Goal: Task Accomplishment & Management: Use online tool/utility

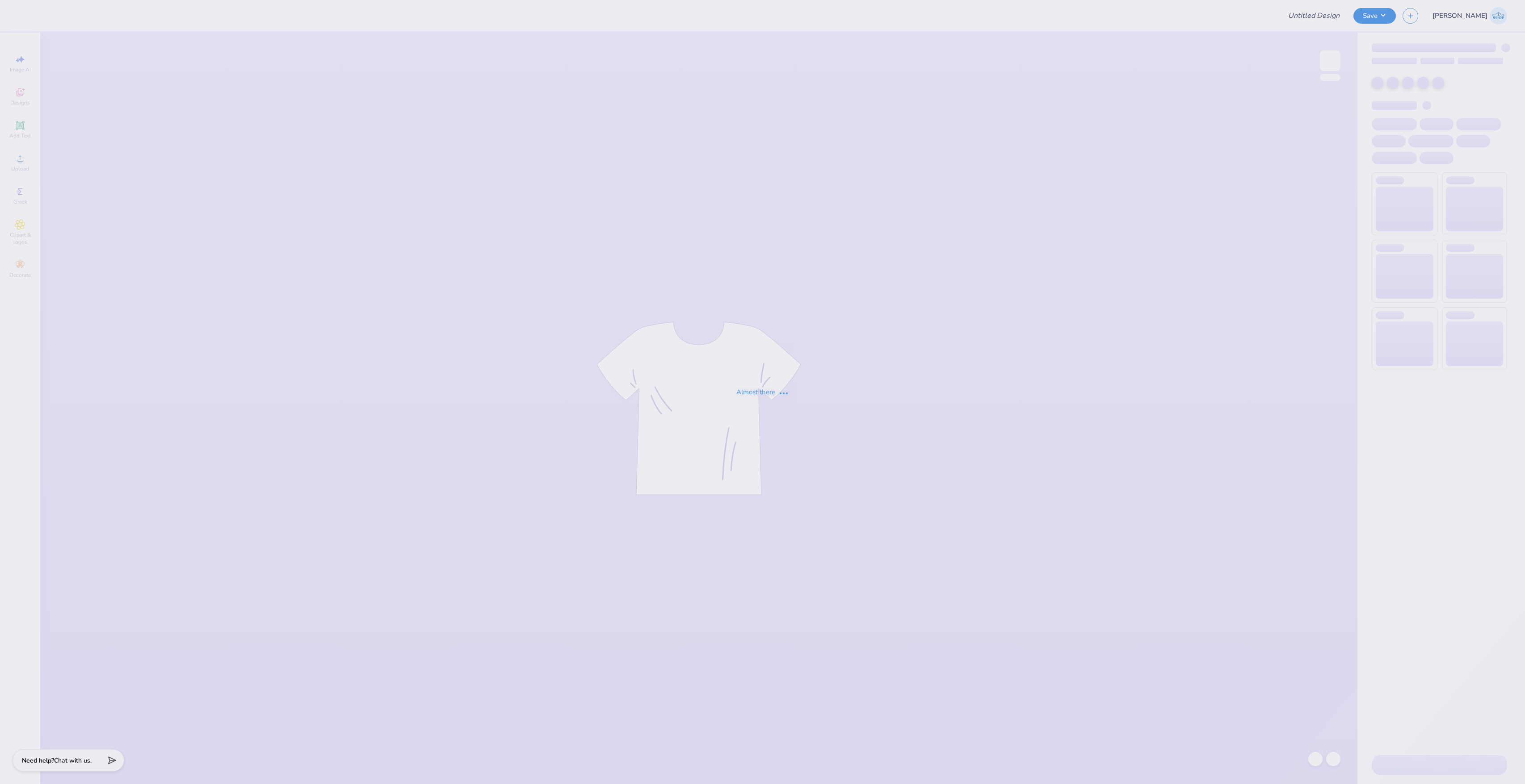
type input "KD Crewneck"
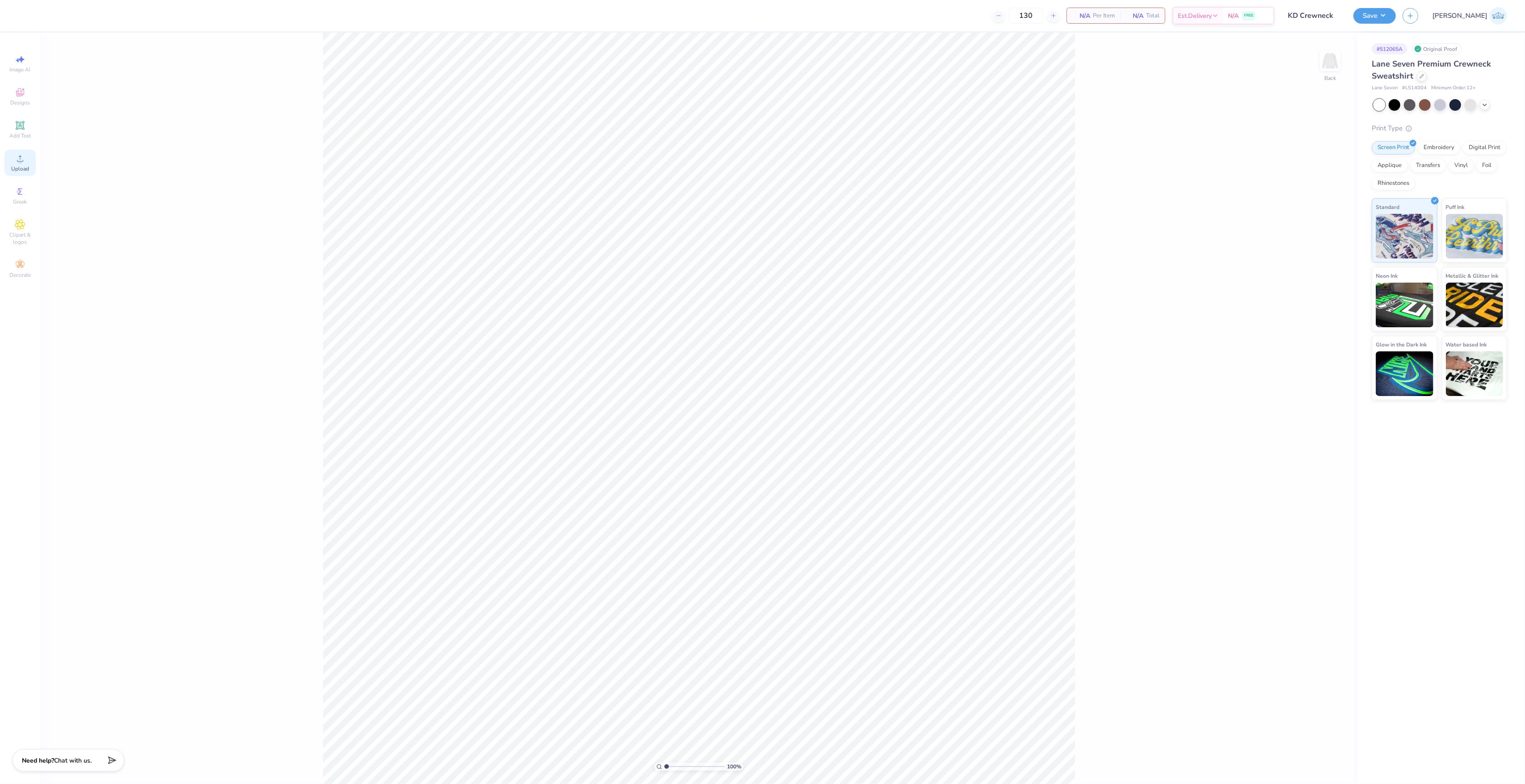
click at [33, 163] on div "Upload" at bounding box center [20, 163] width 31 height 27
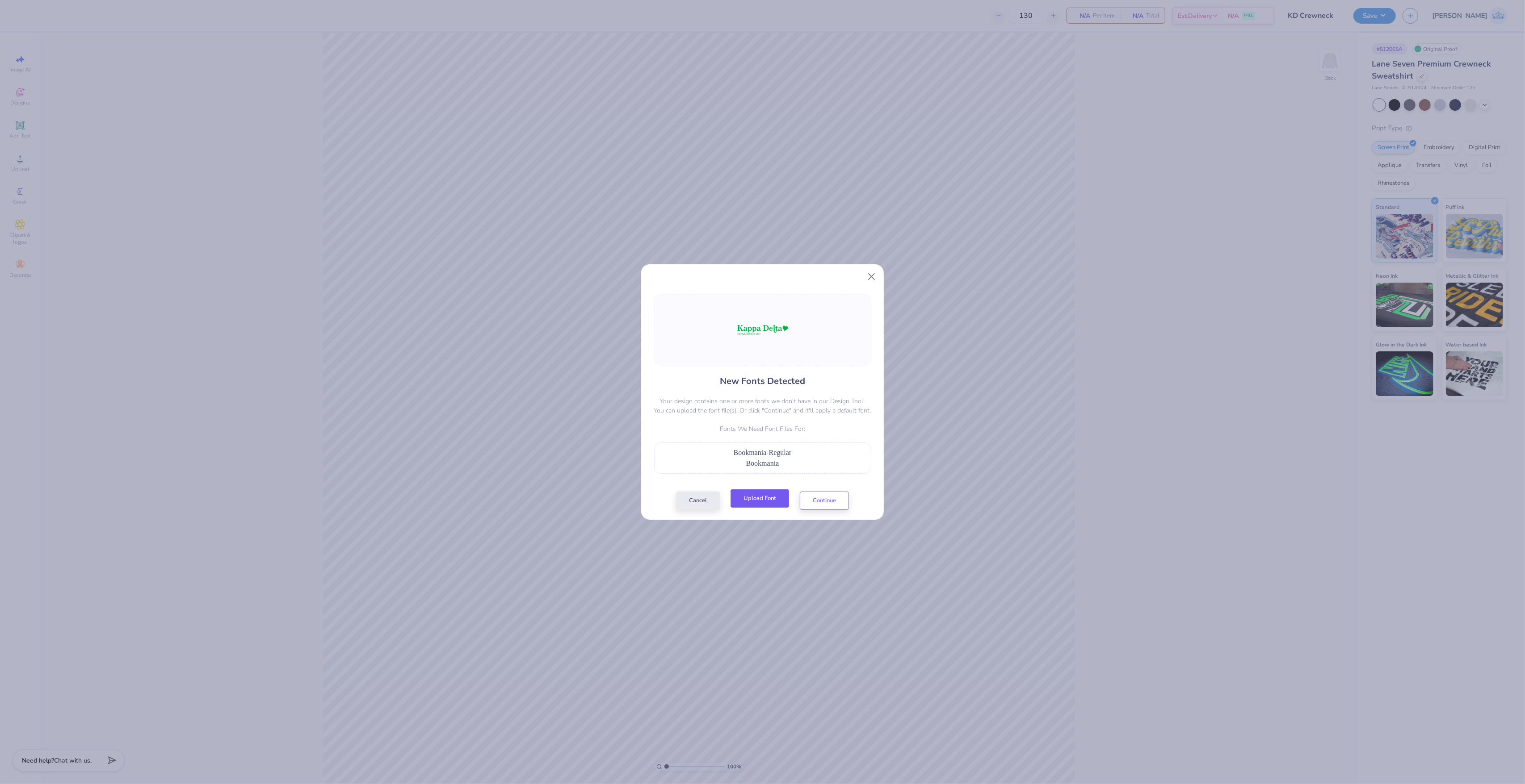
click at [763, 496] on button "Upload Font" at bounding box center [760, 498] width 59 height 18
click at [763, 508] on button "Upload Font" at bounding box center [760, 498] width 59 height 18
click at [748, 497] on button "Upload Font" at bounding box center [760, 498] width 59 height 18
click at [769, 504] on button "Upload Font" at bounding box center [760, 498] width 59 height 18
click at [749, 511] on div "New Fonts Detected Your design contains one or more fonts we don't have in our …" at bounding box center [762, 402] width 243 height 236
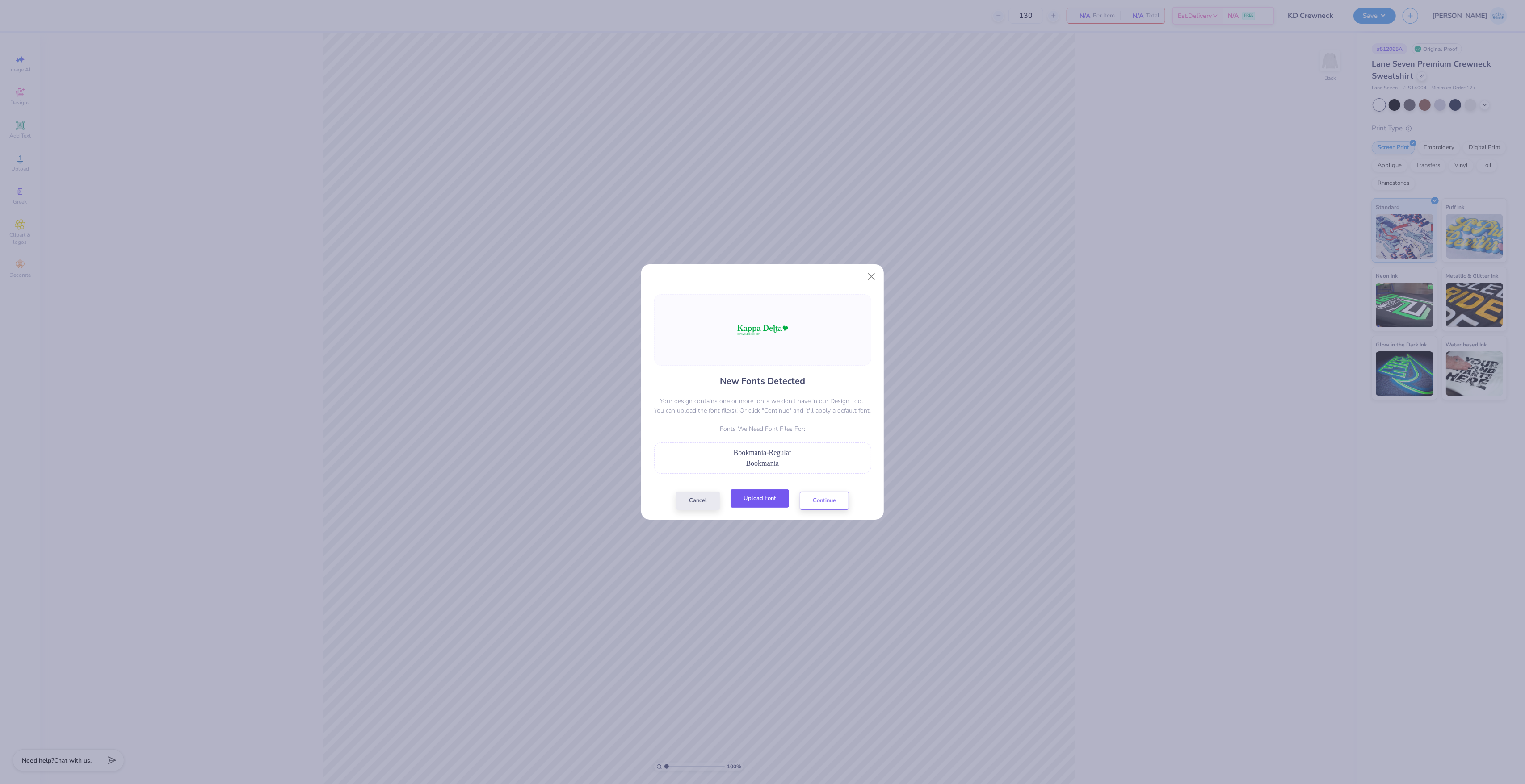
click at [747, 509] on div "Cancel Upload Font Continue" at bounding box center [762, 501] width 173 height 18
click at [744, 507] on button "Upload Font" at bounding box center [760, 498] width 59 height 18
click at [823, 501] on button "Continue" at bounding box center [824, 498] width 49 height 18
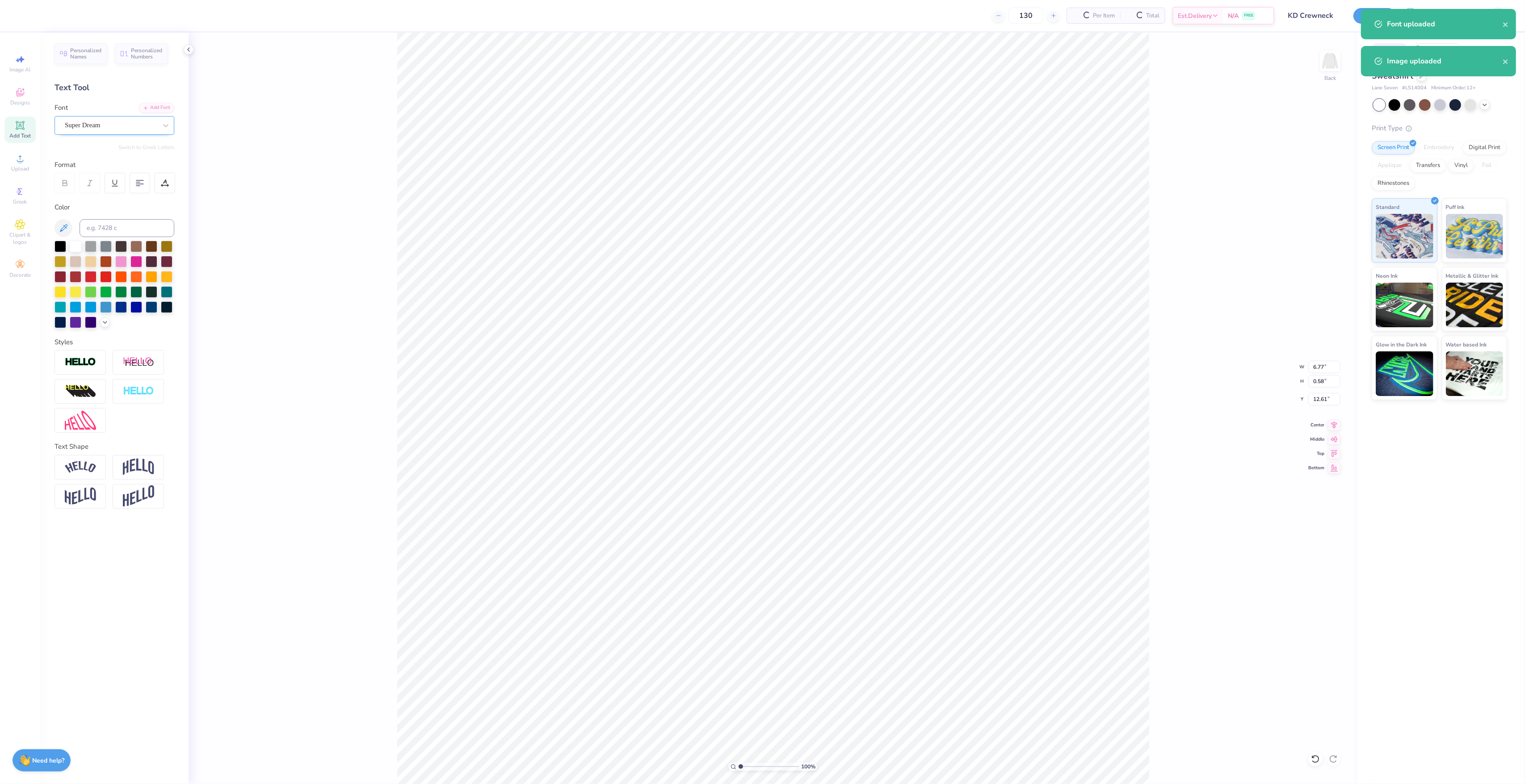
click at [120, 121] on div "Super Dream" at bounding box center [111, 125] width 94 height 14
type input "7.53"
type input "0.57"
type input "12.67"
click at [324, 525] on div "100 % Back" at bounding box center [773, 408] width 1169 height 751
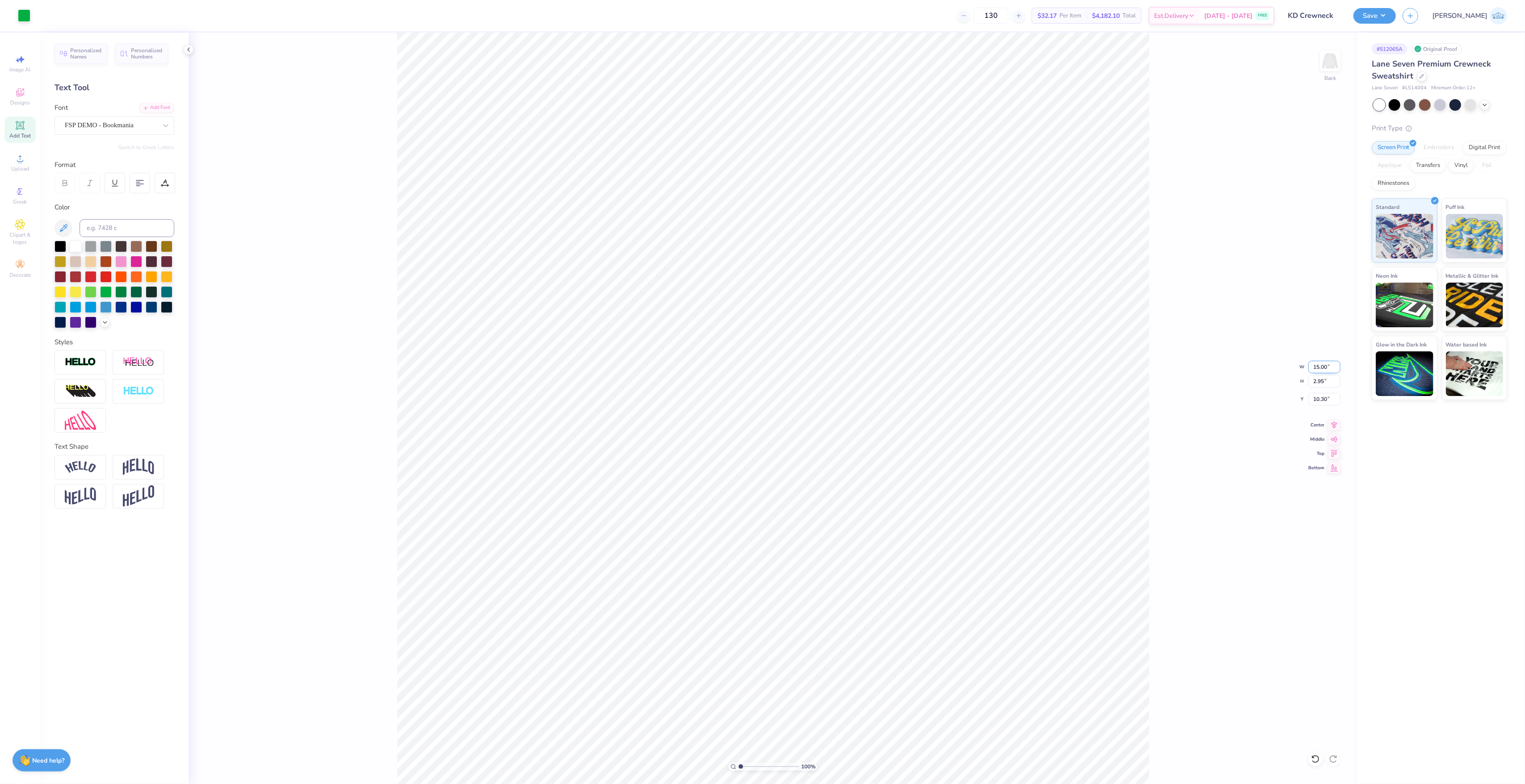
click at [1316, 366] on input "15.00" at bounding box center [1324, 367] width 32 height 12
type input "12.50"
type input "2.46"
click at [1315, 402] on input "10.54" at bounding box center [1324, 399] width 32 height 12
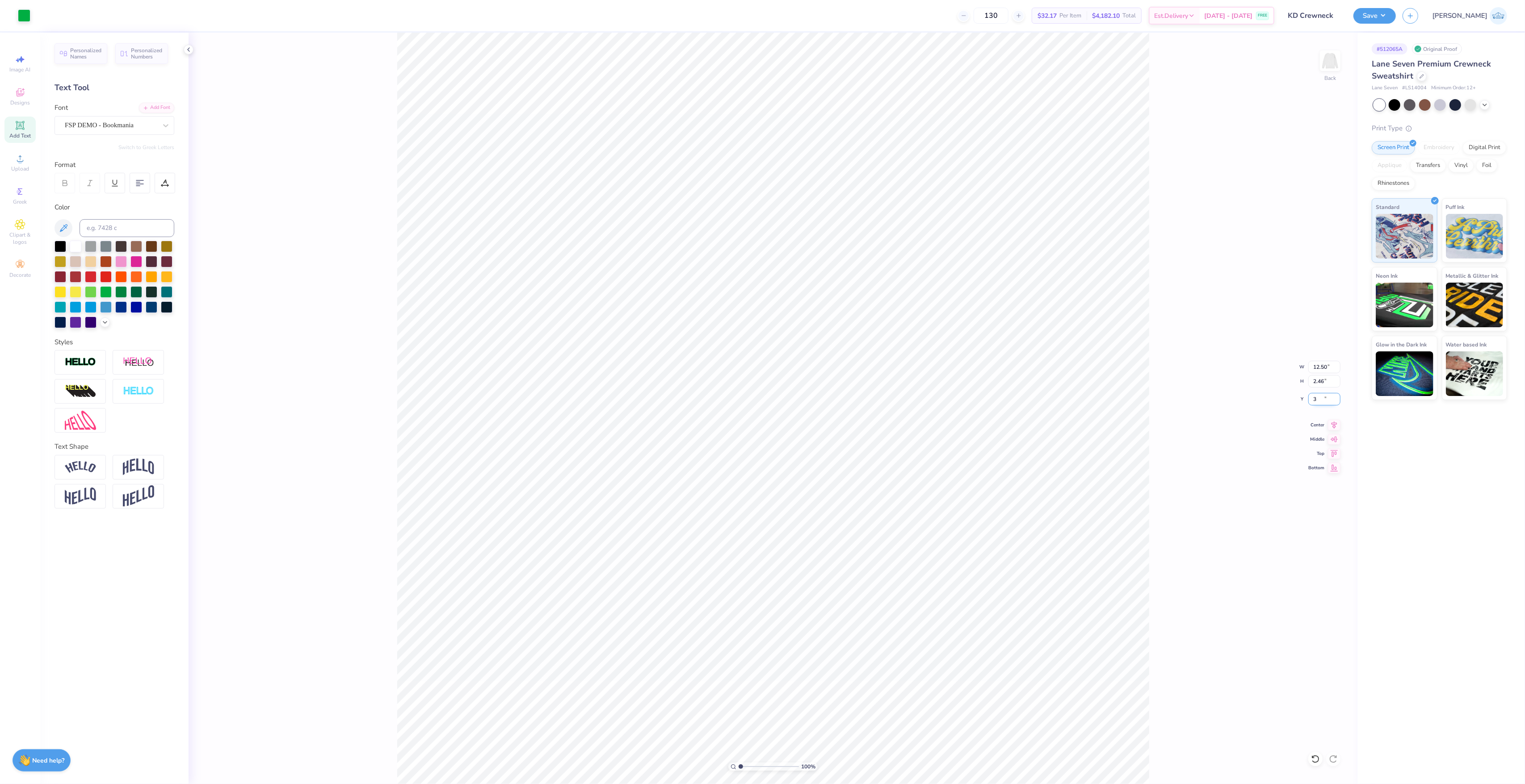
type input "3.00"
click at [1315, 362] on input "12.50" at bounding box center [1324, 367] width 32 height 12
type input "10.00"
type input "1.96"
click at [1312, 397] on input "3.25" at bounding box center [1324, 399] width 32 height 12
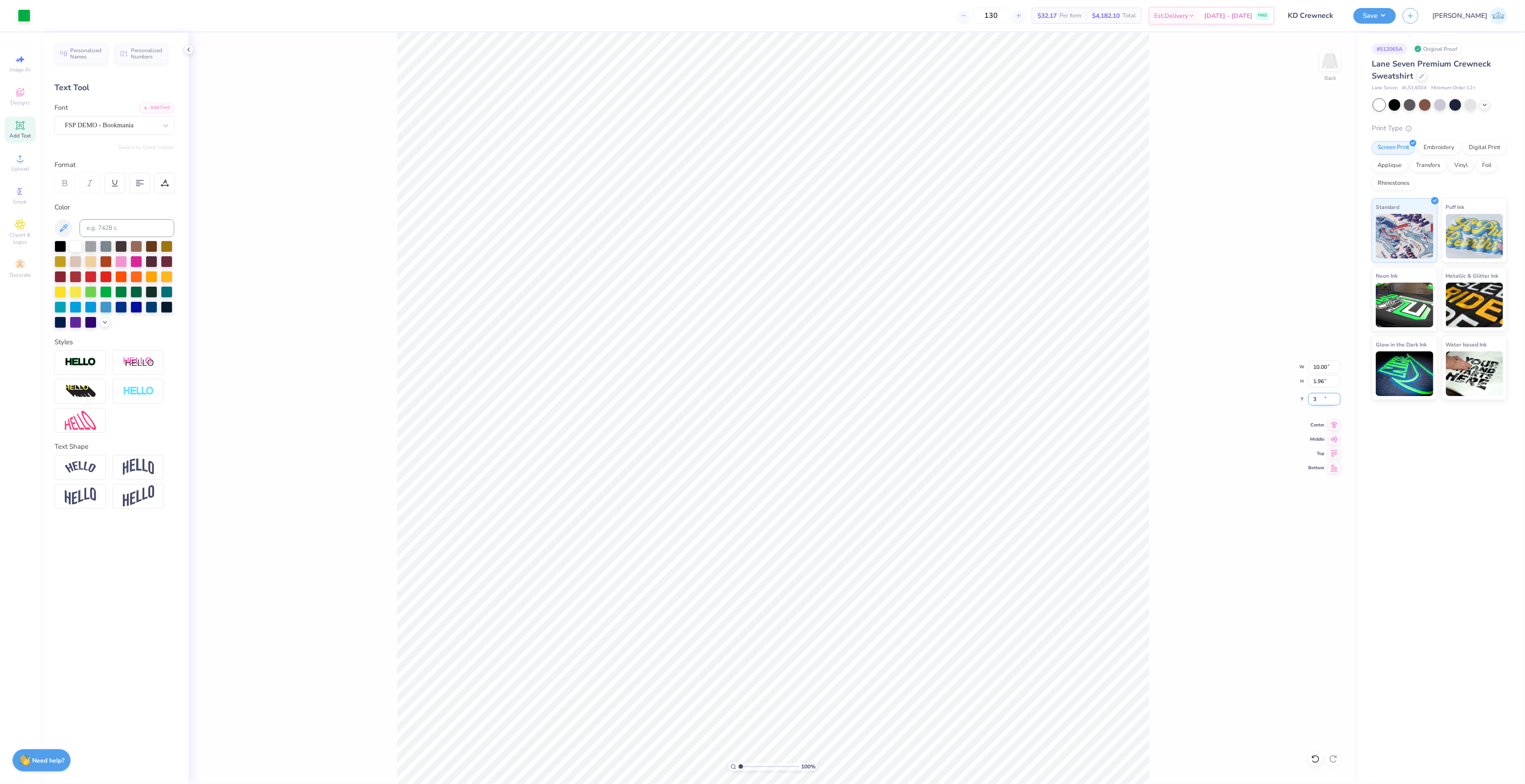
type input "3.00"
click at [1255, 424] on div "100 % Back W 10.00 10.00 " H 1.96 1.96 " Y 3.00 3.00 " Center Middle Top Bottom" at bounding box center [773, 408] width 1169 height 751
click at [1325, 424] on div "Center" at bounding box center [1324, 424] width 32 height 11
click at [1396, 21] on button "Save" at bounding box center [1375, 14] width 43 height 15
type input "2.13"
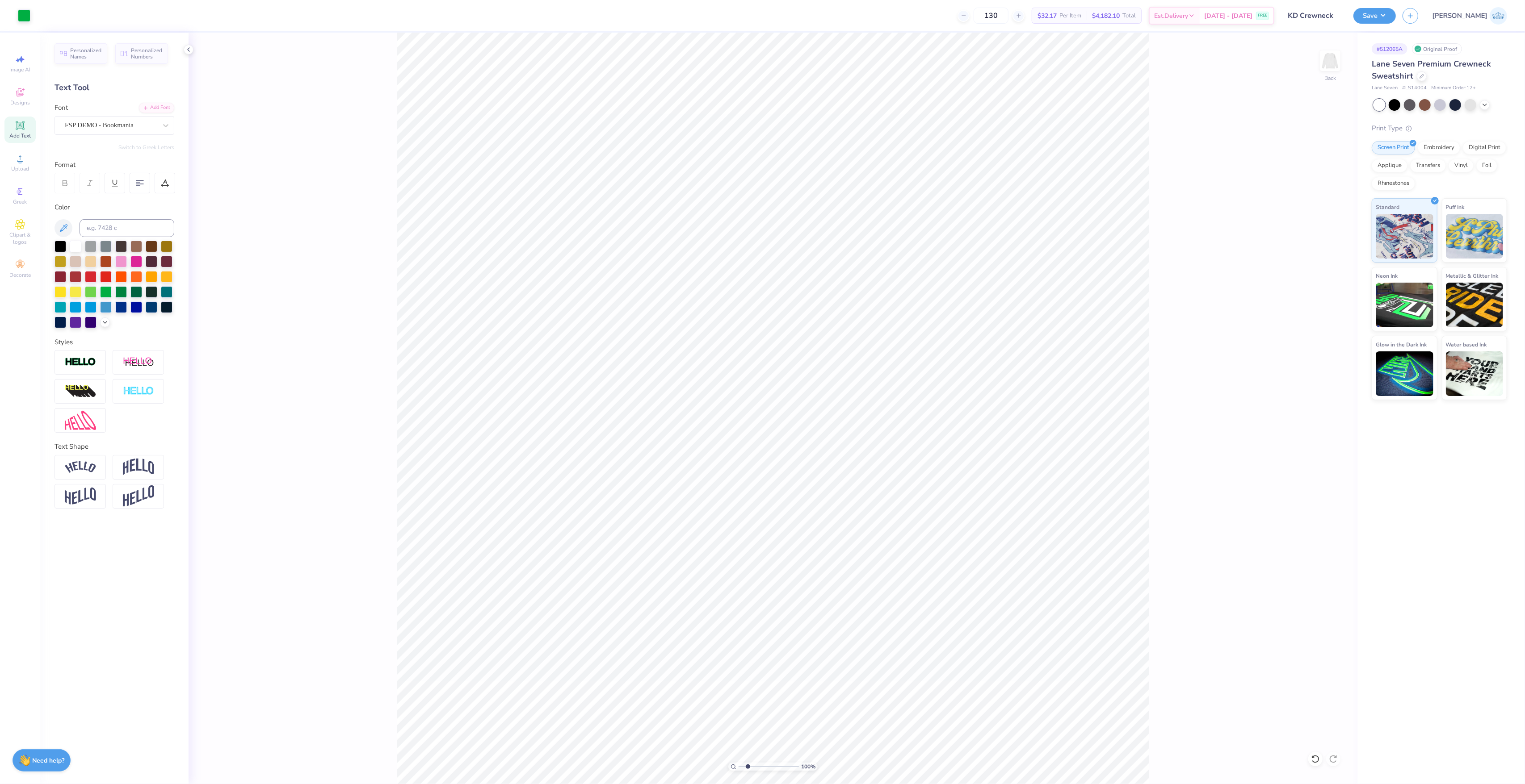
click at [748, 770] on input "range" at bounding box center [769, 767] width 60 height 8
click at [1396, 9] on button "Save" at bounding box center [1375, 14] width 43 height 15
click at [1431, 53] on div "Licensing Checks Collegiate Marks Yes No Greek Marks Yes No Send a Copy to Clie…" at bounding box center [1377, 77] width 147 height 83
click at [1436, 61] on button "No" at bounding box center [1440, 62] width 21 height 14
click at [1415, 84] on button "Yes" at bounding box center [1413, 83] width 23 height 14
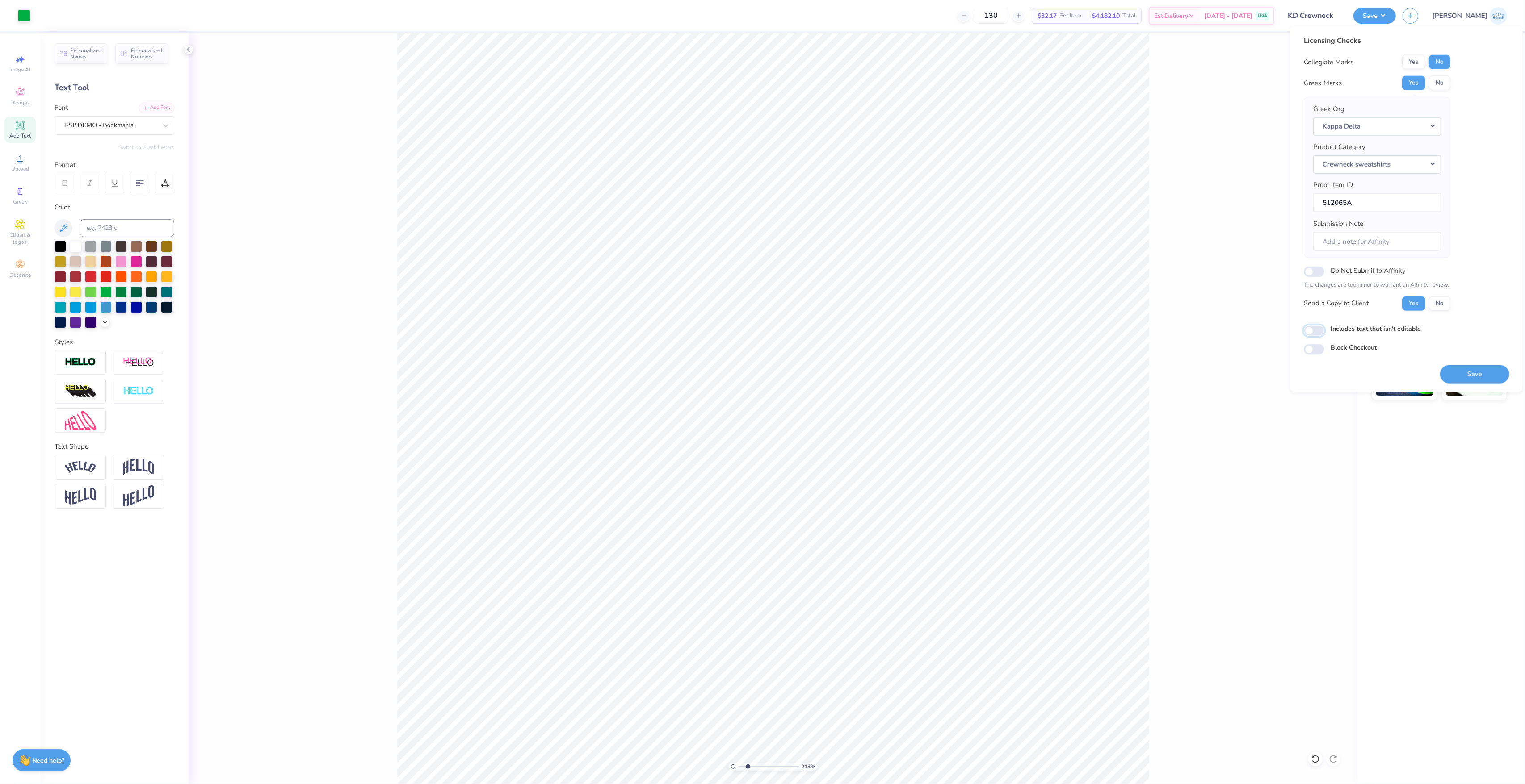
click at [1323, 333] on input "Includes text that isn't editable" at bounding box center [1314, 330] width 21 height 11
click at [1317, 333] on input "Includes text that isn't editable" at bounding box center [1314, 330] width 21 height 11
checkbox input "true"
drag, startPoint x: 742, startPoint y: 765, endPoint x: 700, endPoint y: 764, distance: 42.0
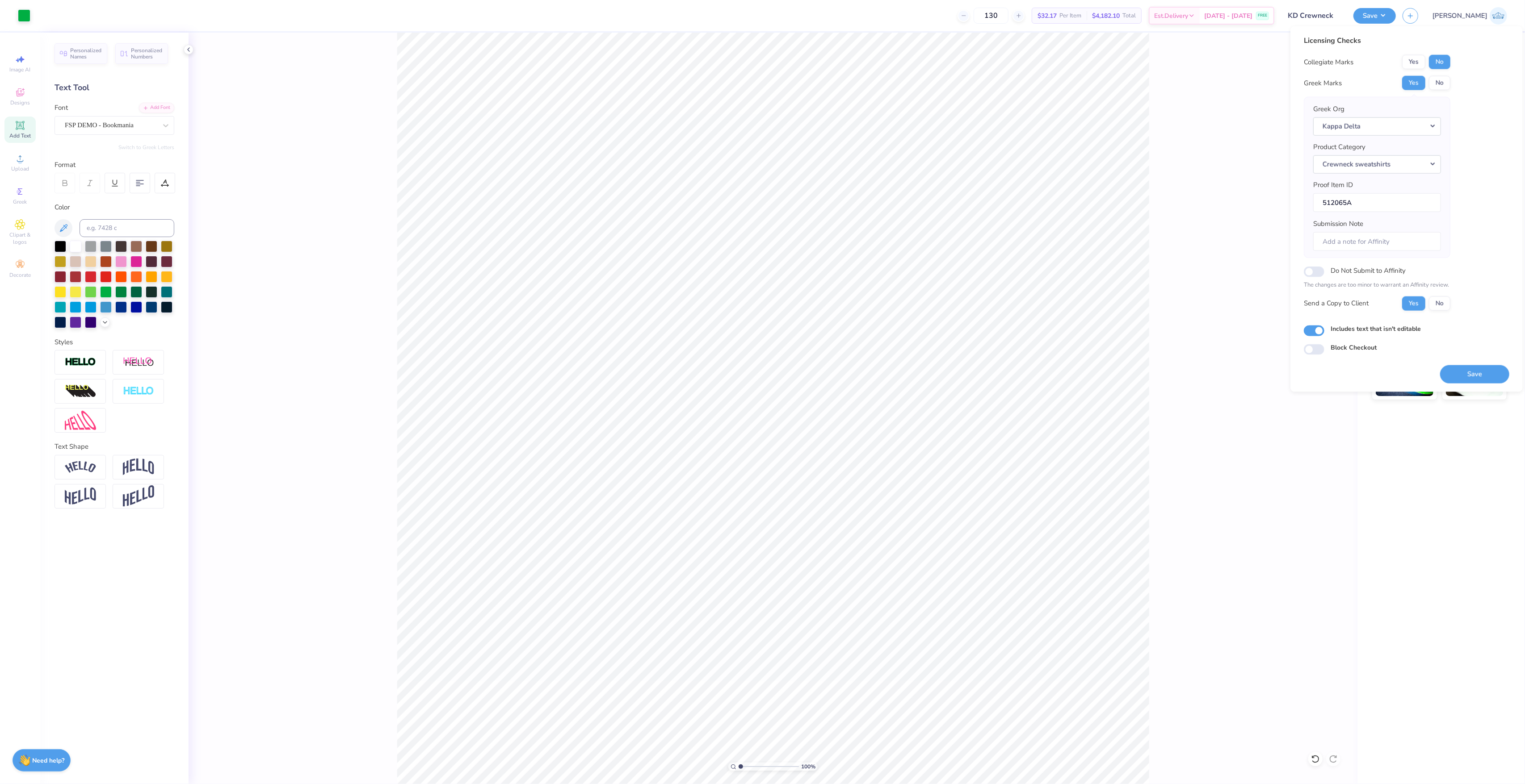
type input "1"
click at [739, 764] on input "range" at bounding box center [769, 767] width 60 height 8
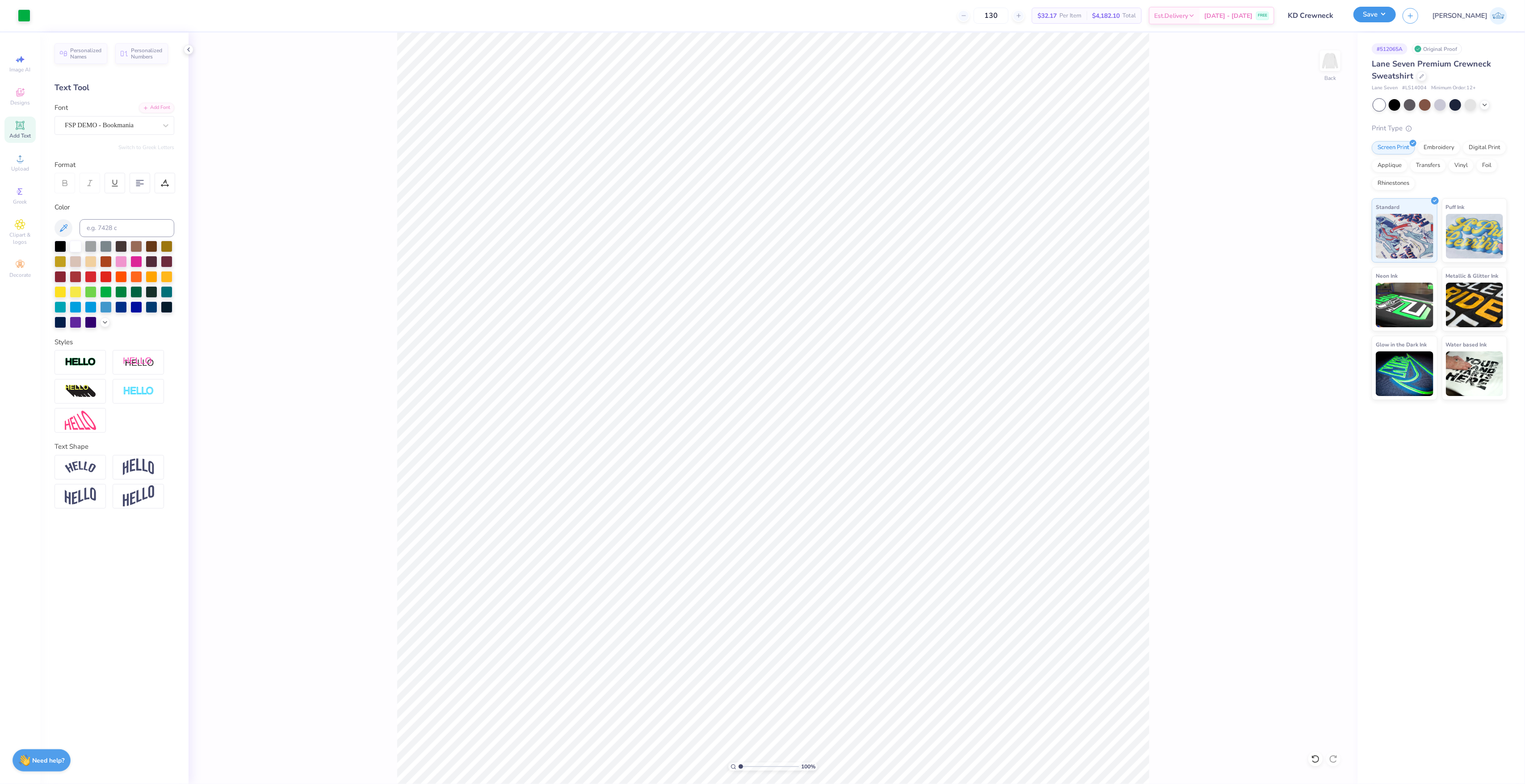
click at [1396, 20] on button "Save" at bounding box center [1375, 14] width 43 height 15
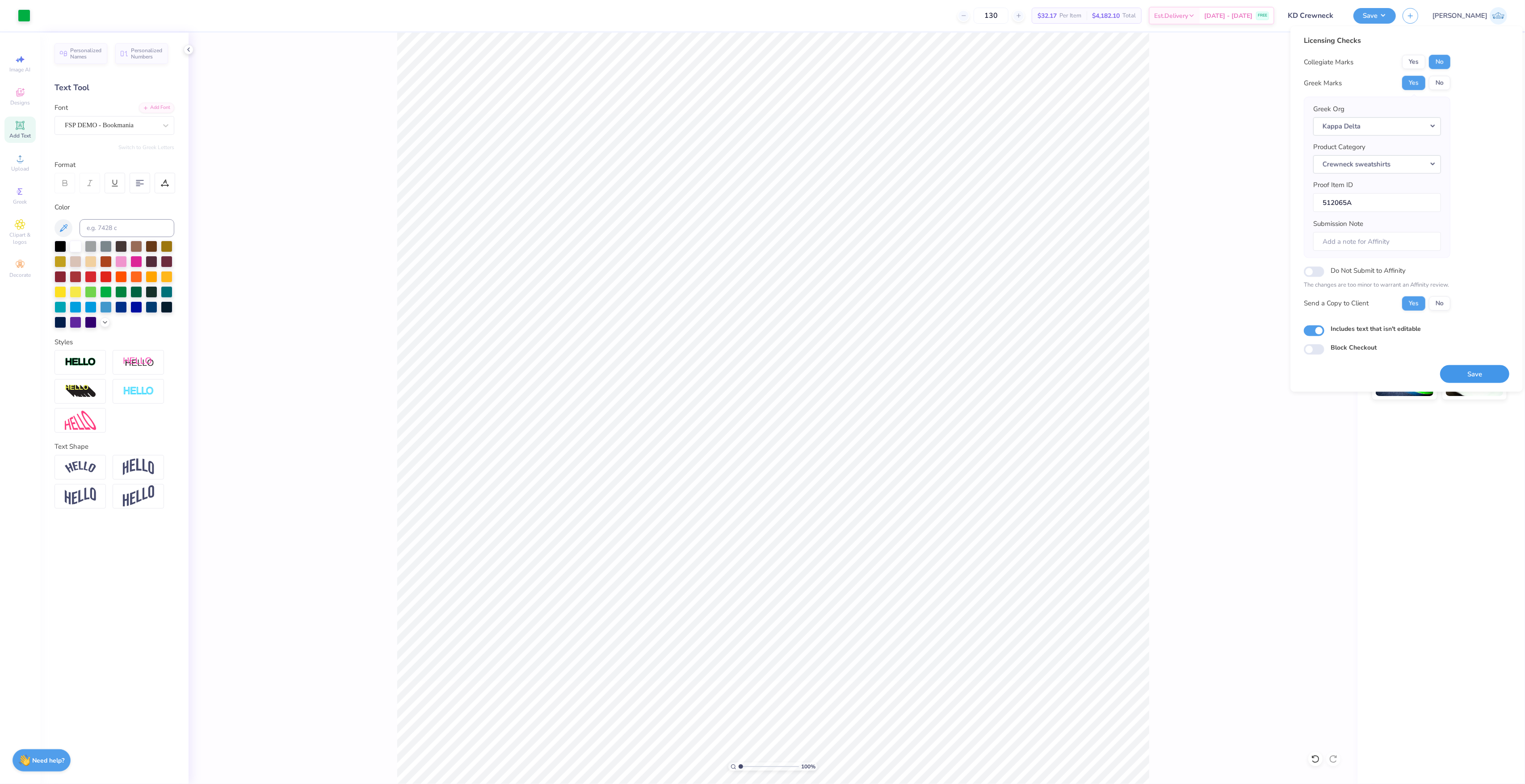
click at [1468, 382] on button "Save" at bounding box center [1475, 374] width 69 height 18
